Goal: Information Seeking & Learning: Find specific fact

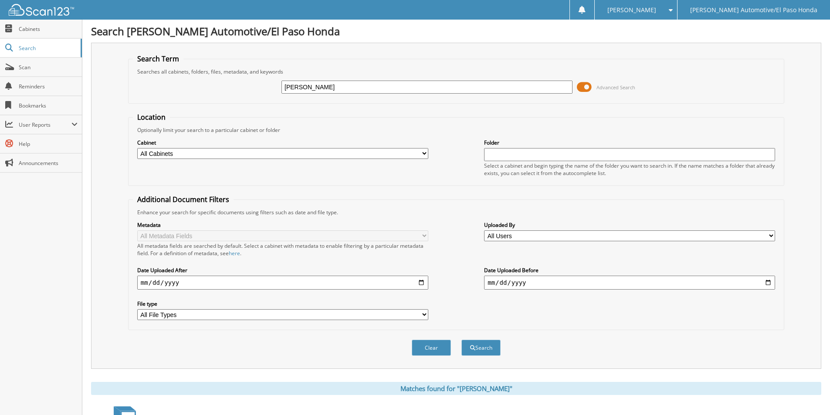
drag, startPoint x: 359, startPoint y: 93, endPoint x: 294, endPoint y: 72, distance: 68.6
click at [294, 73] on fieldset "Search Term Searches all cabinets, folders, files, metadata, and keywords jaime…" at bounding box center [456, 79] width 656 height 50
type input "j"
type input "zavala"
click at [461, 340] on button "Search" at bounding box center [480, 348] width 39 height 16
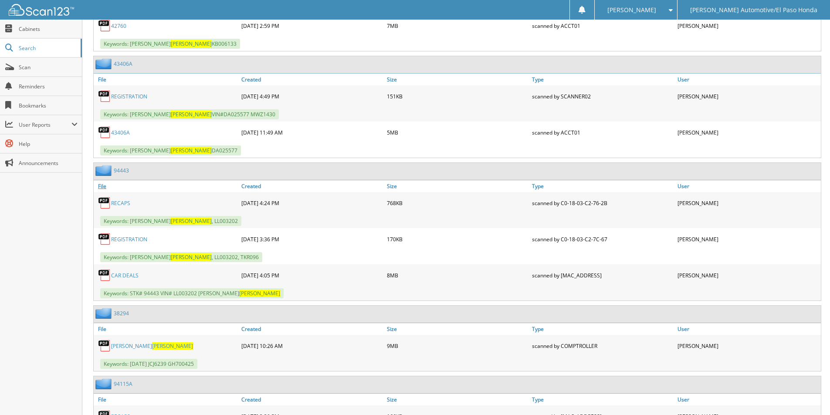
scroll to position [1133, 0]
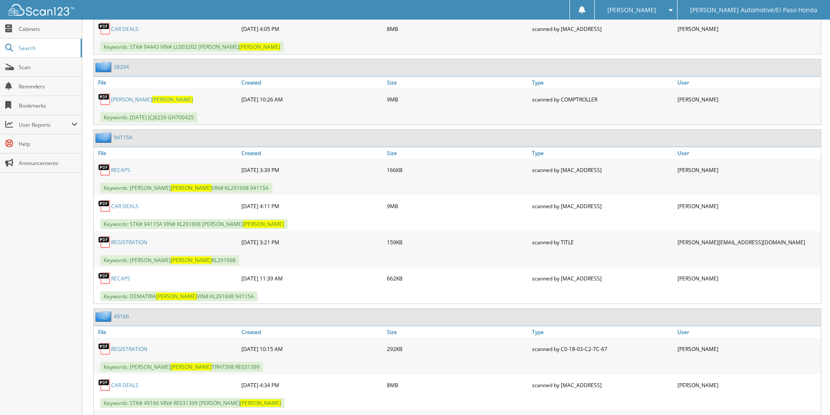
click at [126, 137] on link "94115A" at bounding box center [123, 137] width 19 height 7
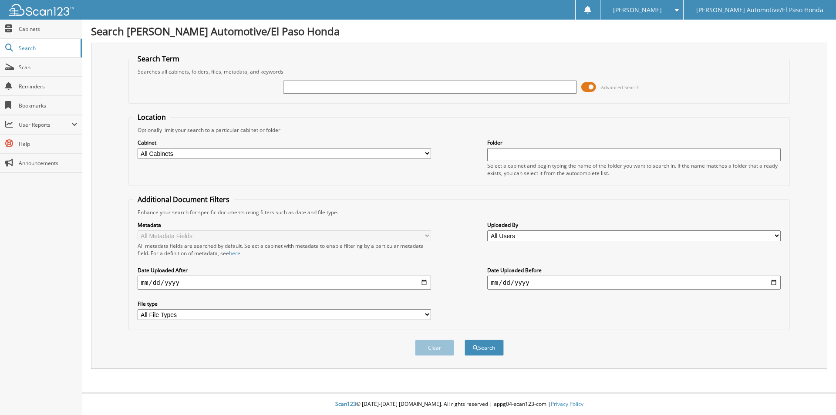
click at [382, 87] on input "text" at bounding box center [430, 87] width 294 height 13
type input "[PERSON_NAME]"
click at [465, 340] on button "Search" at bounding box center [484, 348] width 39 height 16
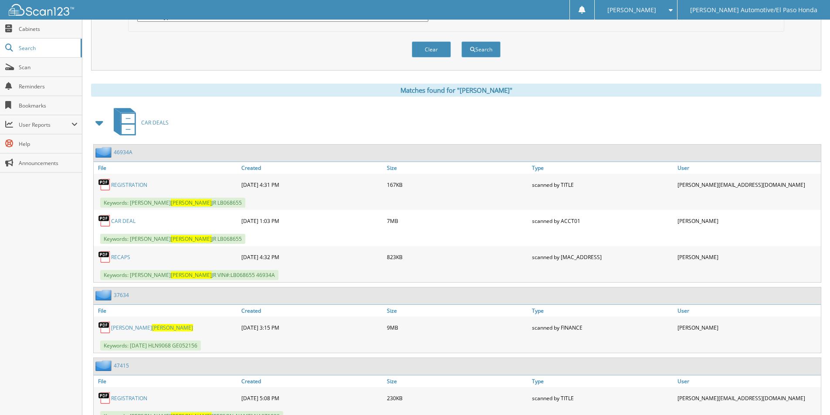
scroll to position [566, 0]
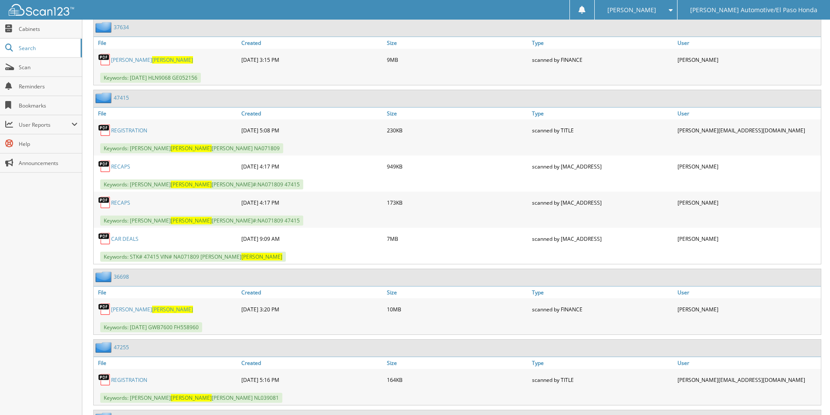
click at [126, 277] on link "36698" at bounding box center [121, 276] width 15 height 7
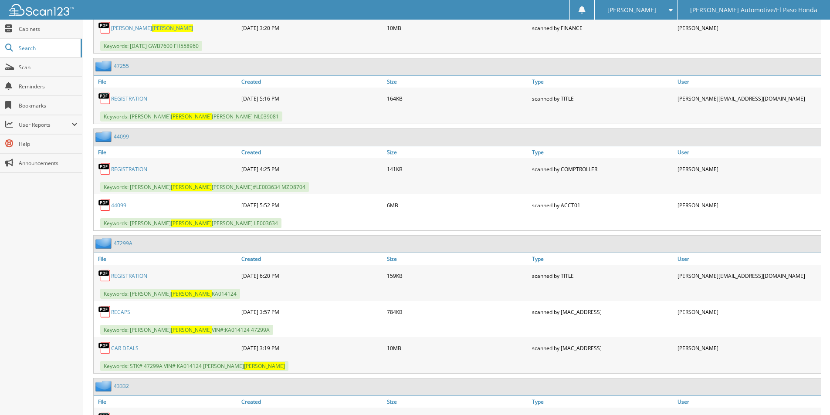
scroll to position [915, 0]
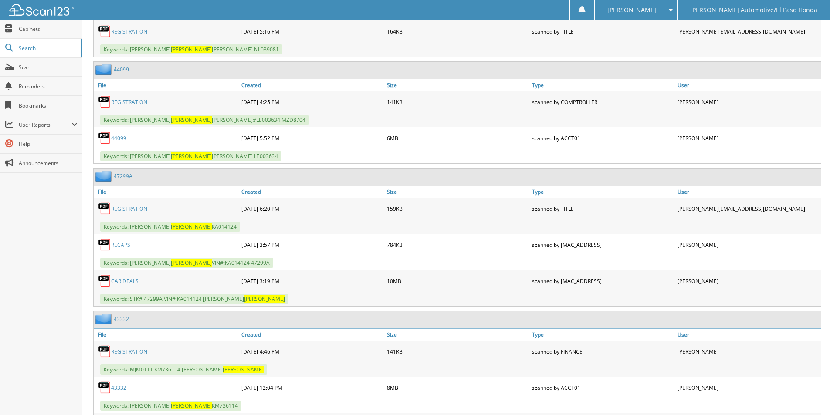
click at [122, 281] on link "CAR DEALS" at bounding box center [124, 280] width 27 height 7
